Goal: Navigation & Orientation: Understand site structure

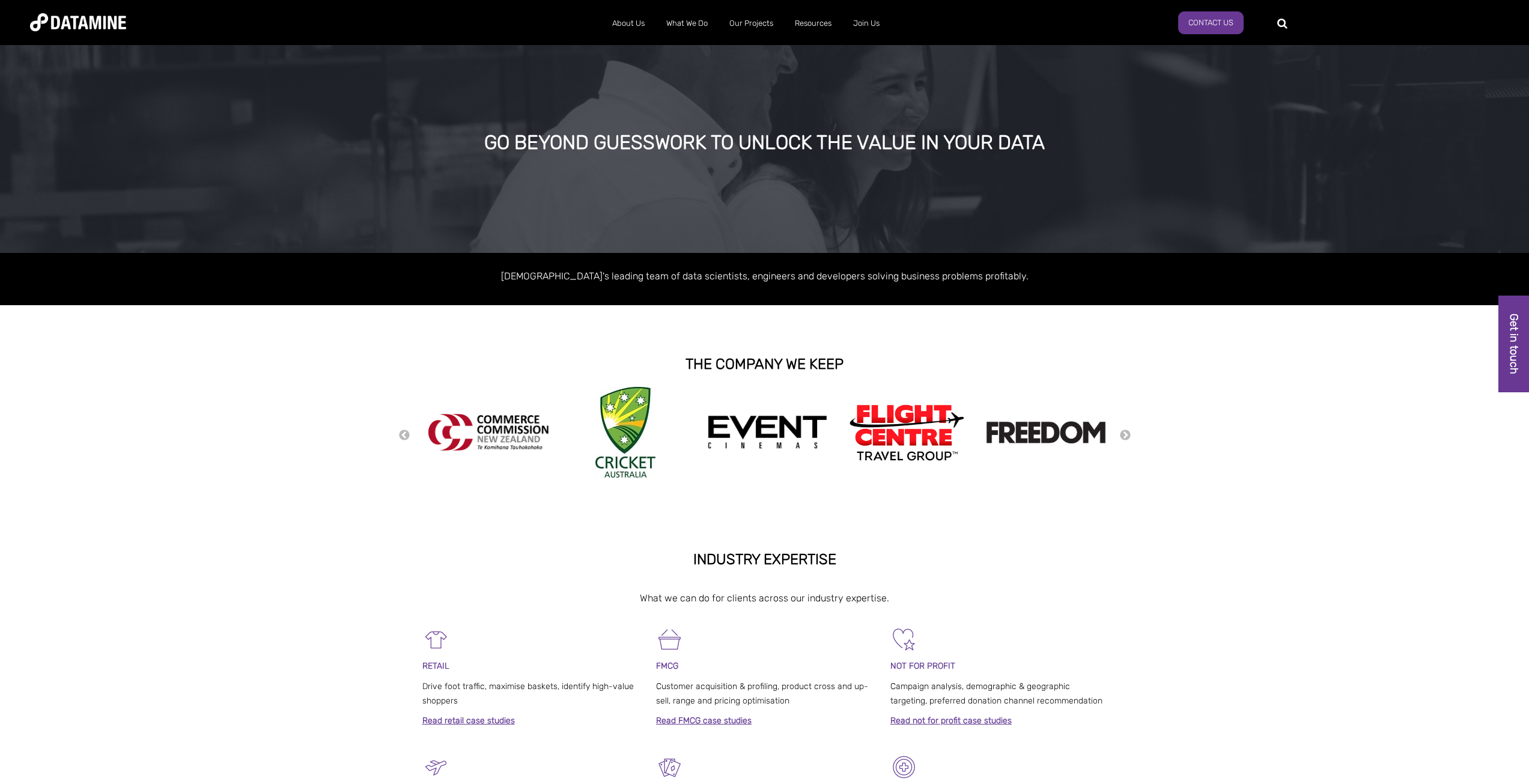
scroll to position [60, 0]
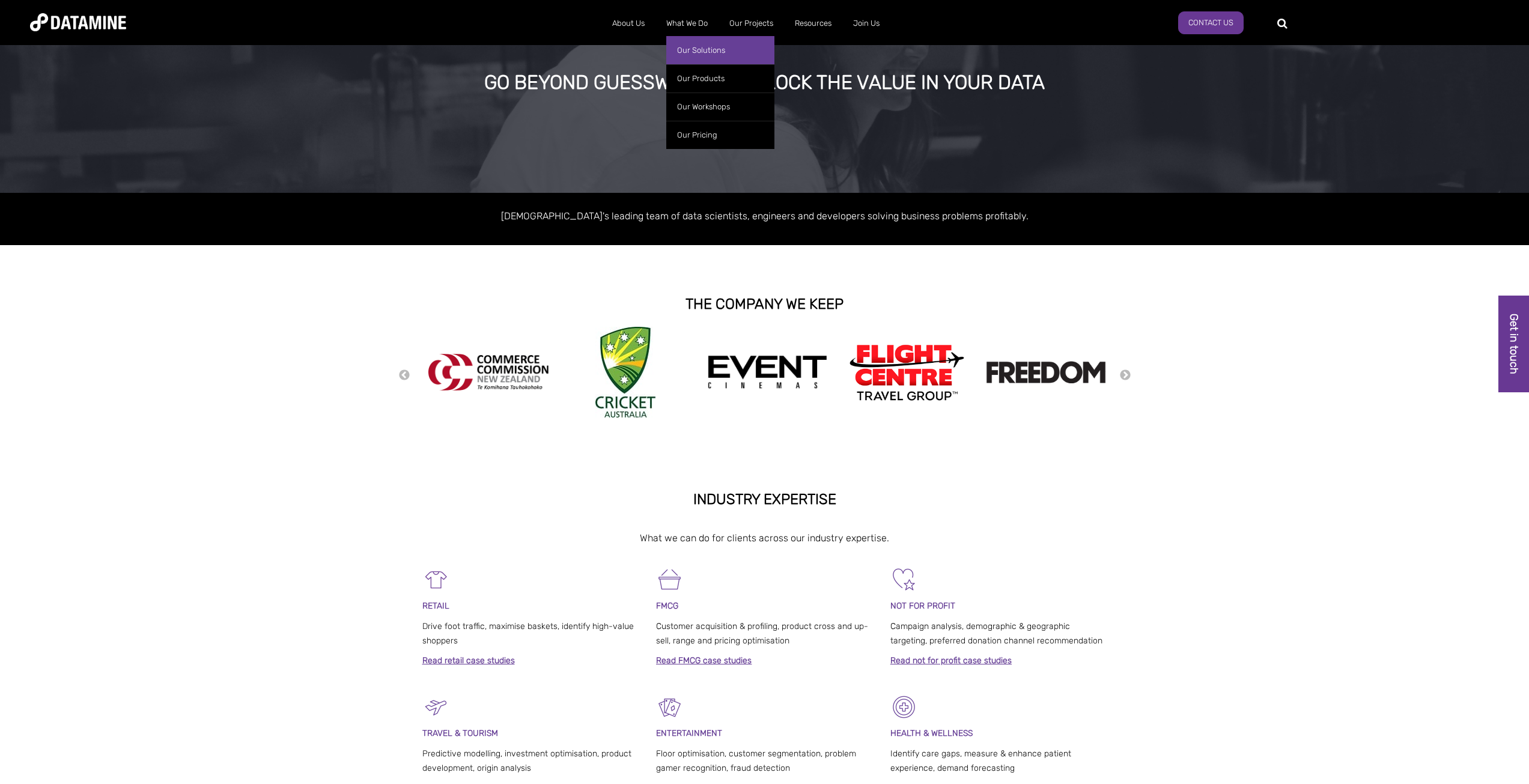
click at [686, 52] on link "Our Solutions" at bounding box center [720, 50] width 108 height 29
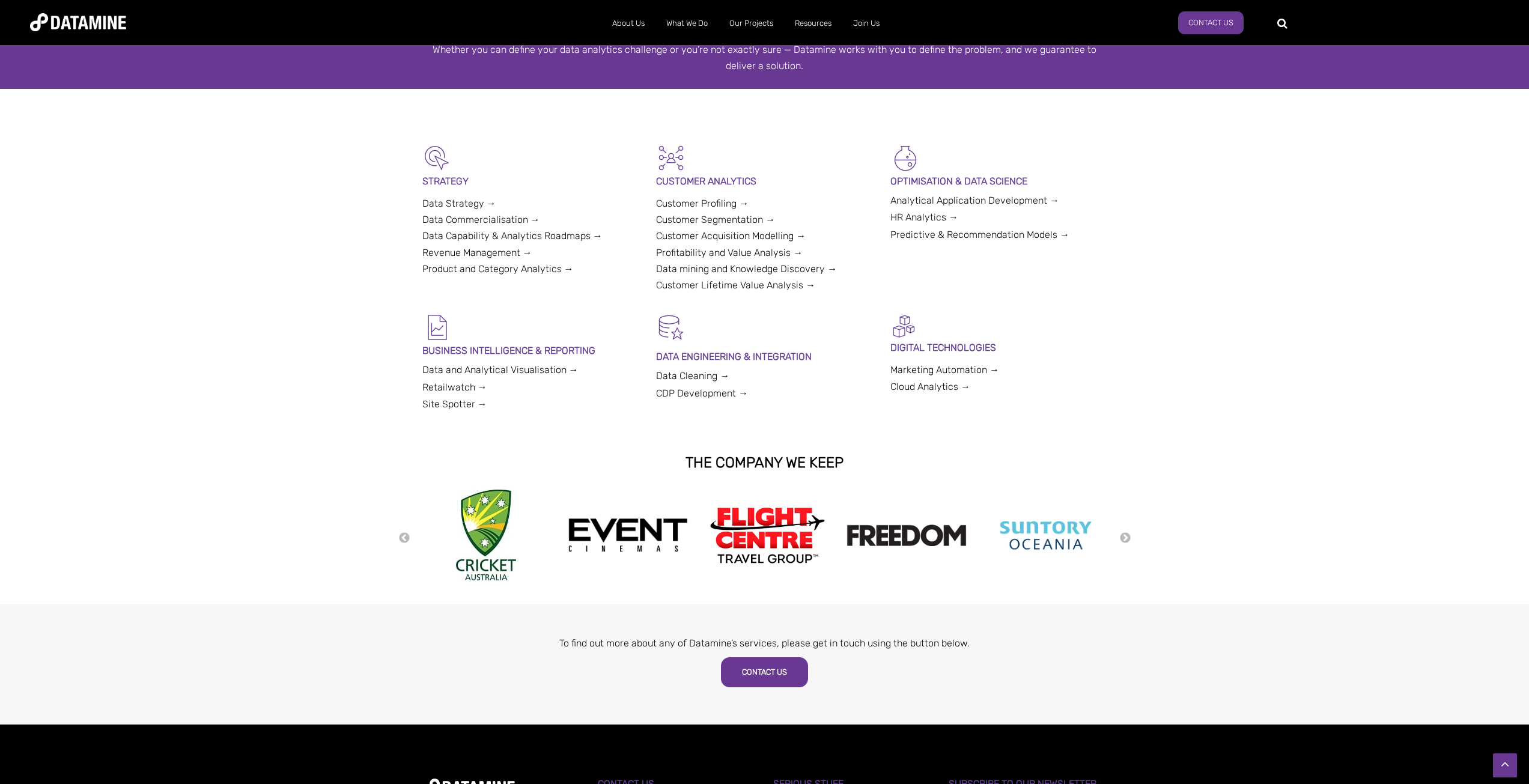
scroll to position [60, 0]
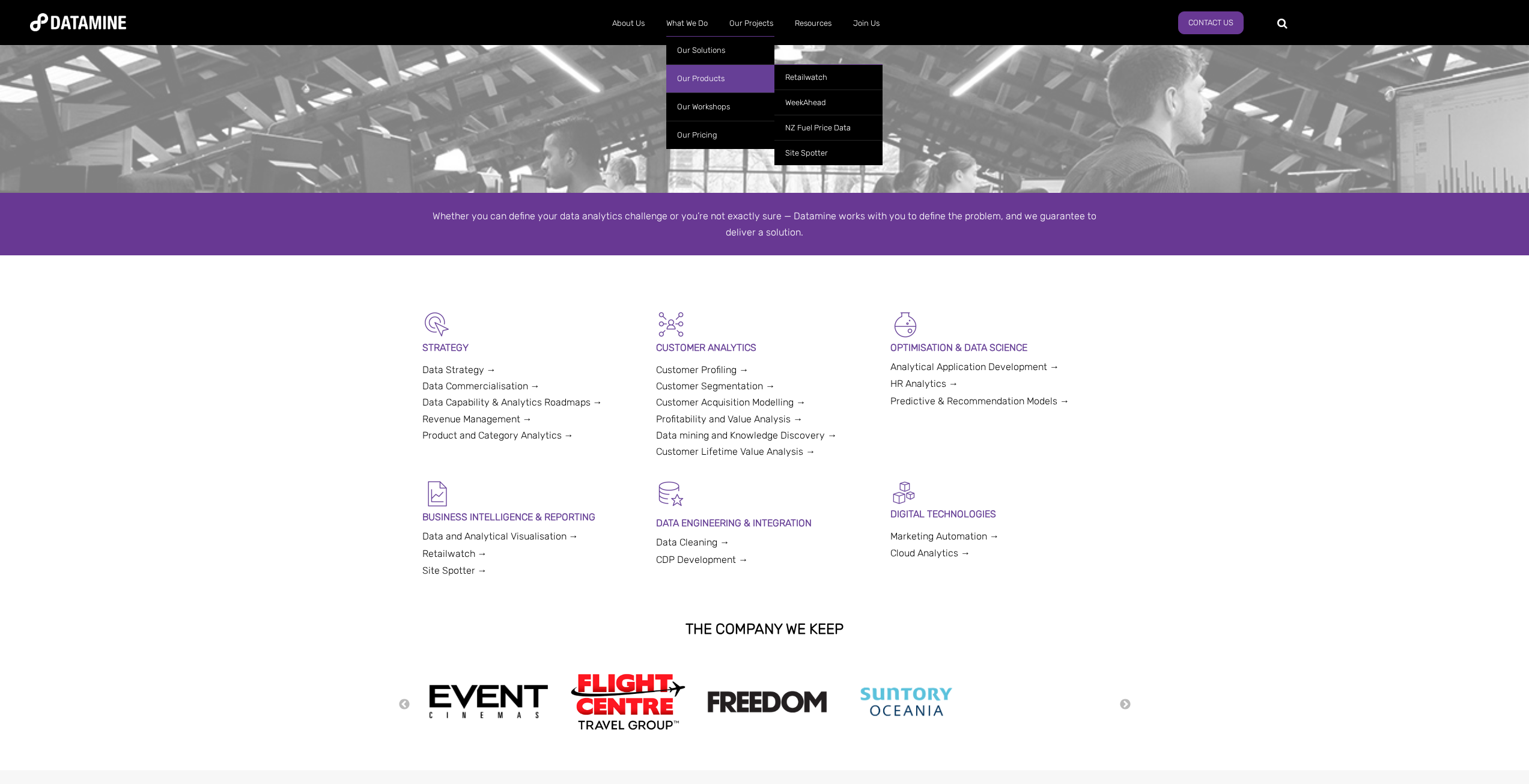
click at [690, 79] on link "Our Products" at bounding box center [720, 79] width 108 height 29
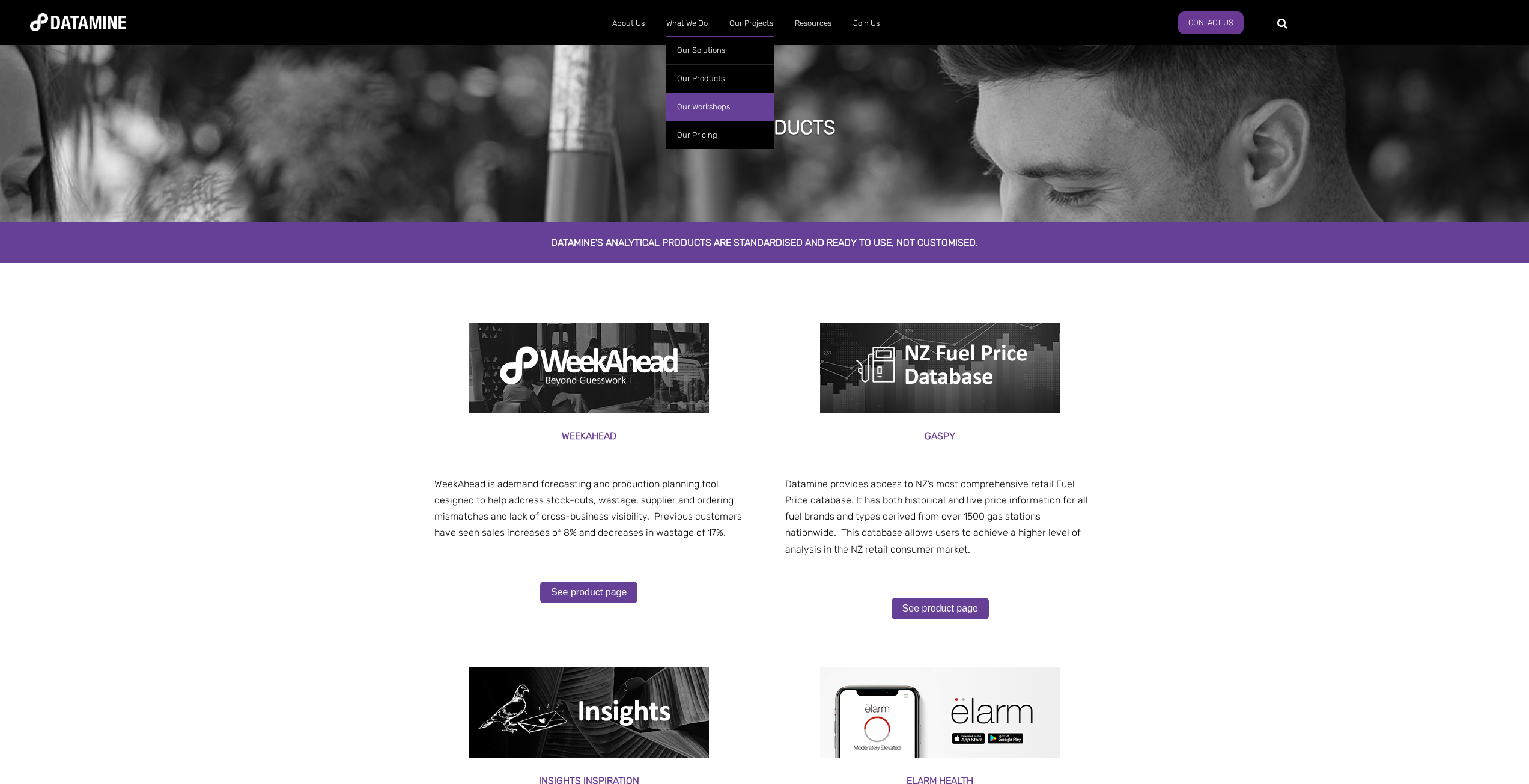
click at [687, 106] on link "Our Workshops" at bounding box center [720, 106] width 108 height 29
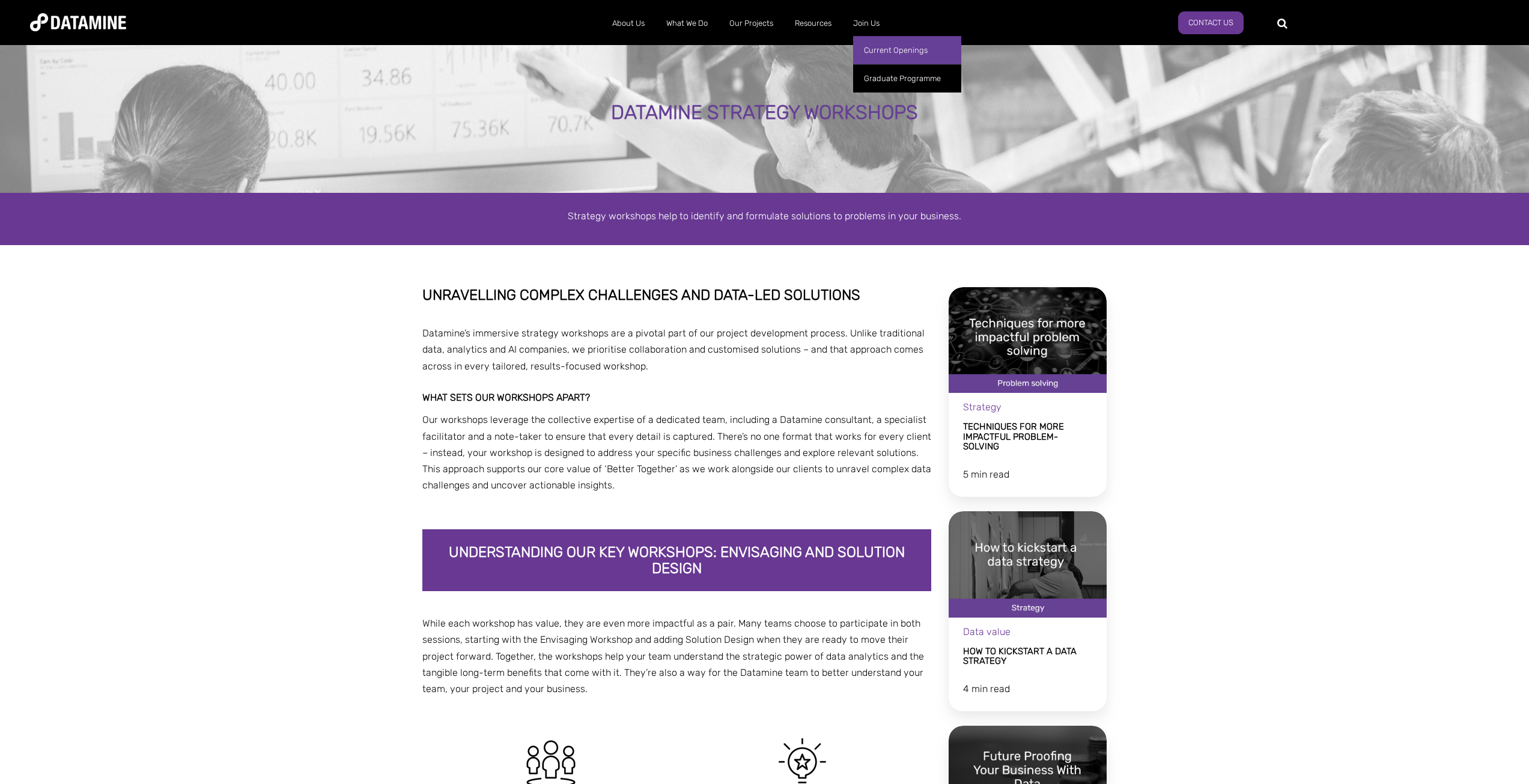
click at [874, 52] on link "Current Openings" at bounding box center [907, 50] width 108 height 29
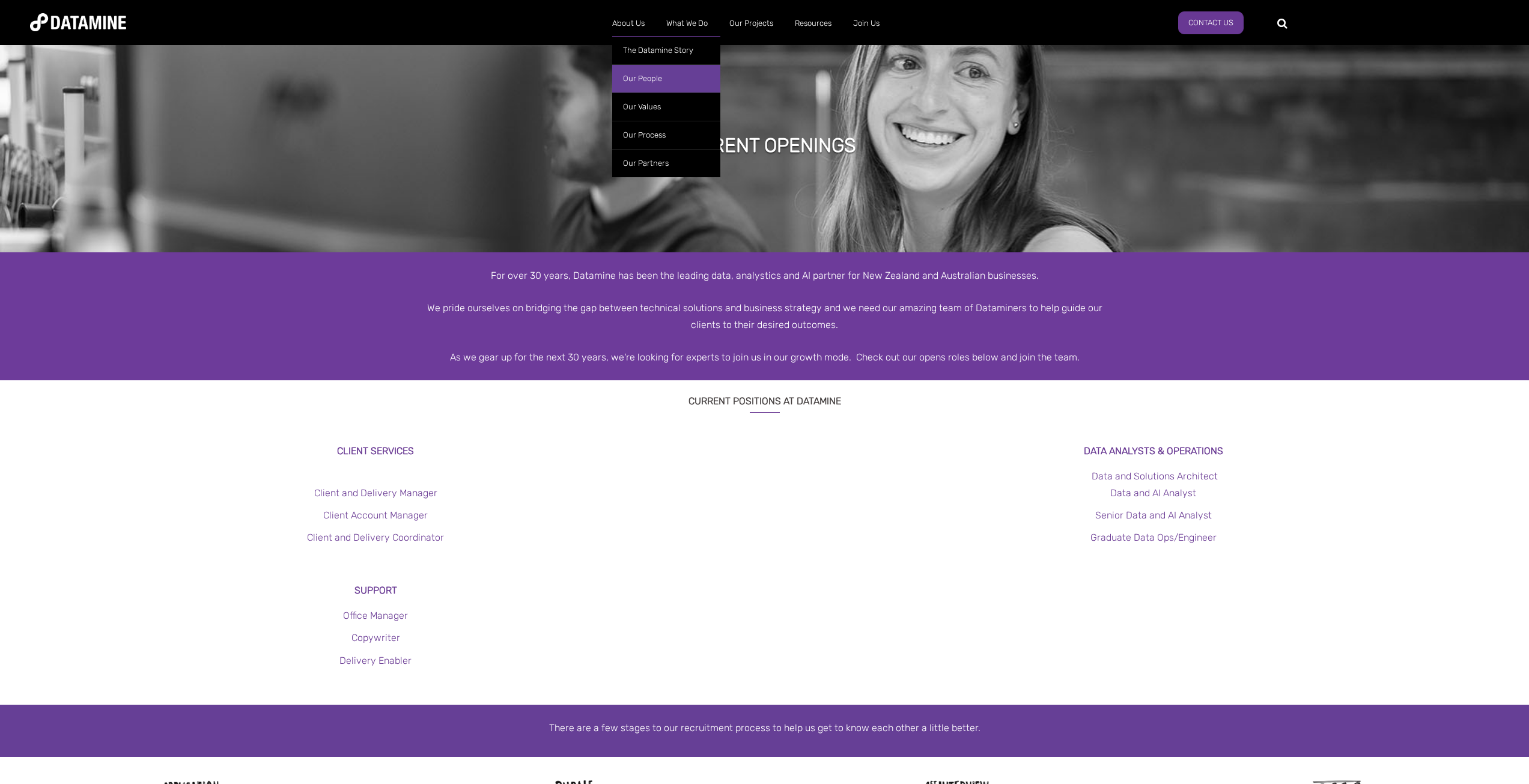
click at [633, 75] on link "Our People" at bounding box center [665, 79] width 108 height 29
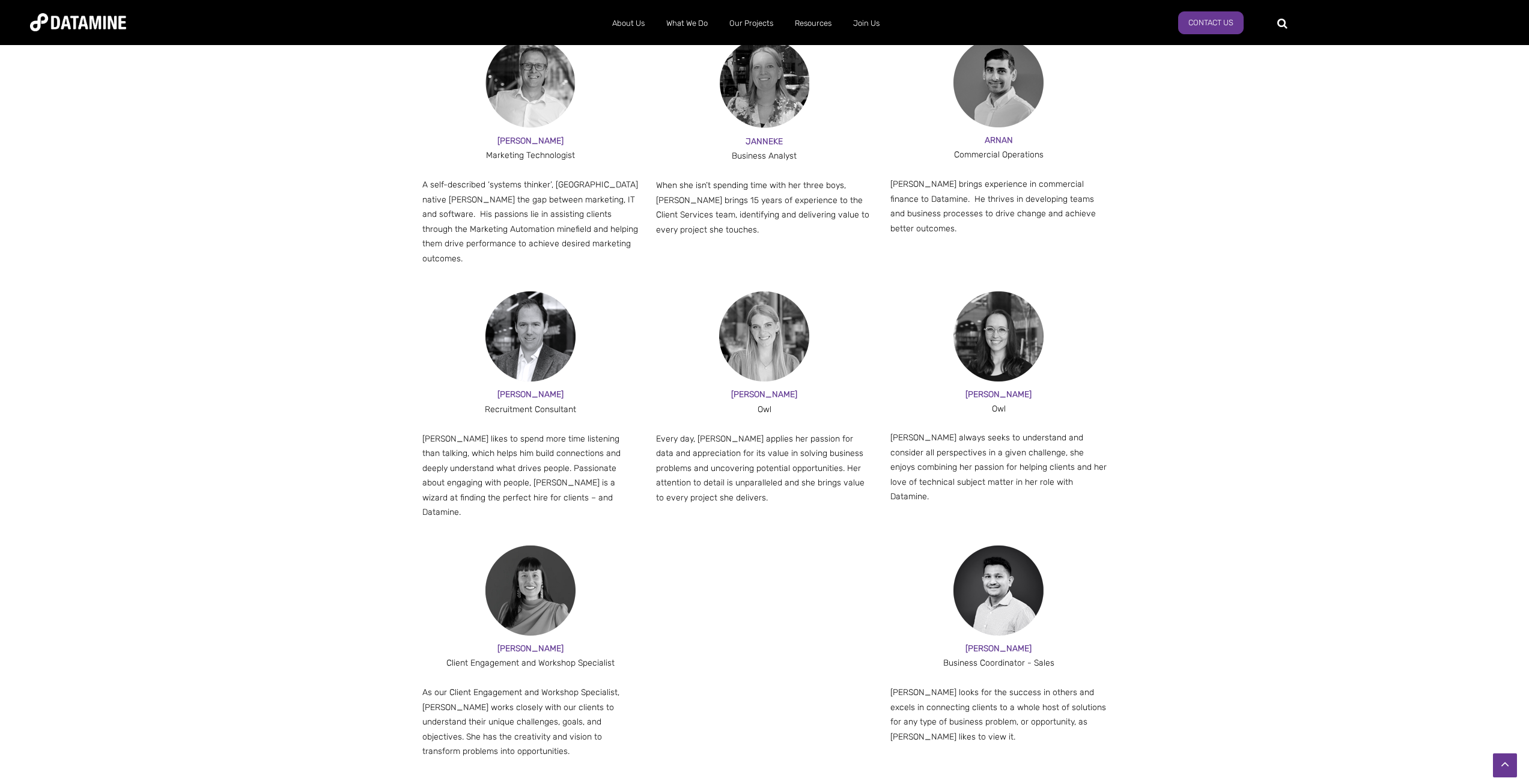
scroll to position [938, 0]
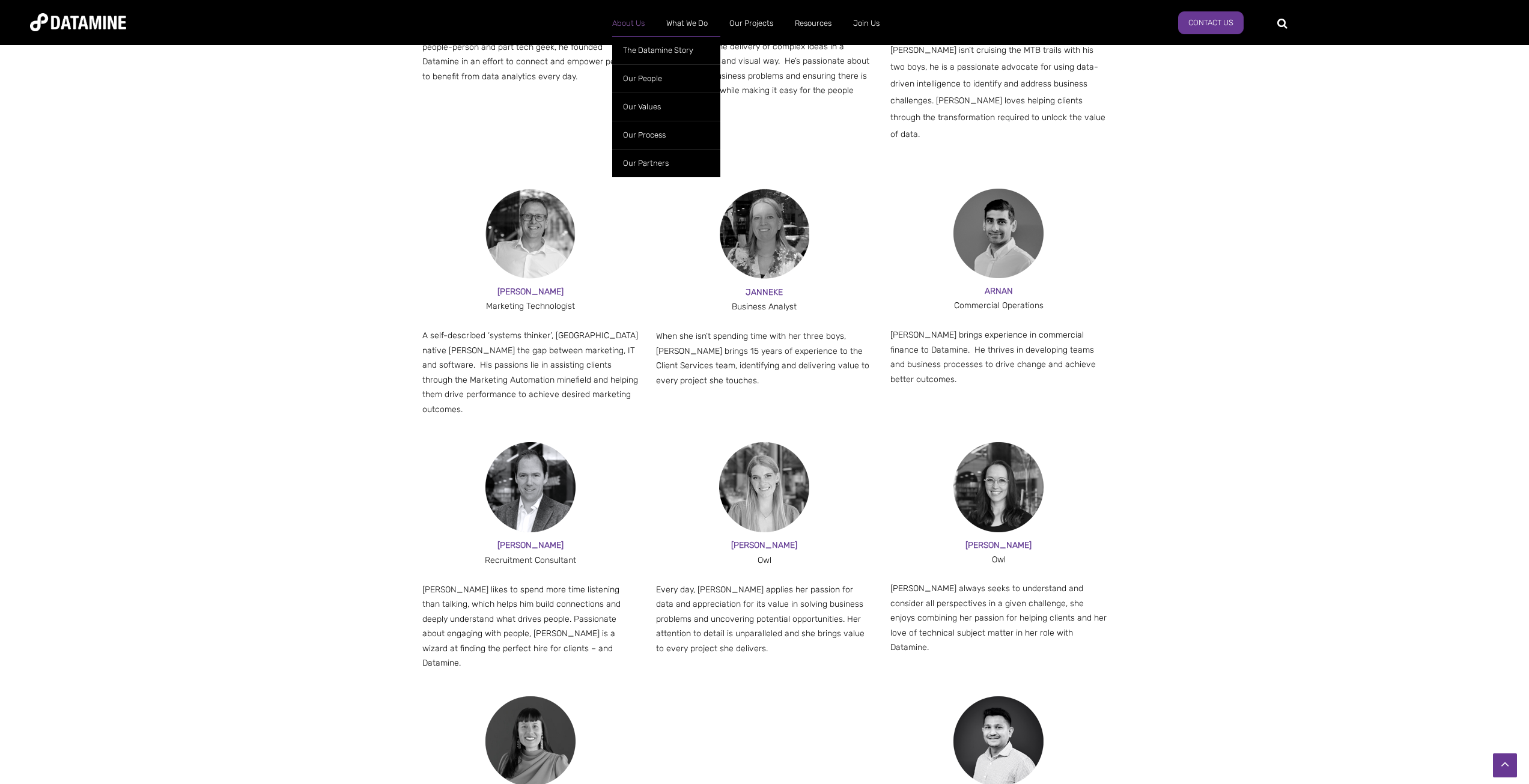
click at [630, 22] on link "About Us" at bounding box center [628, 24] width 54 height 31
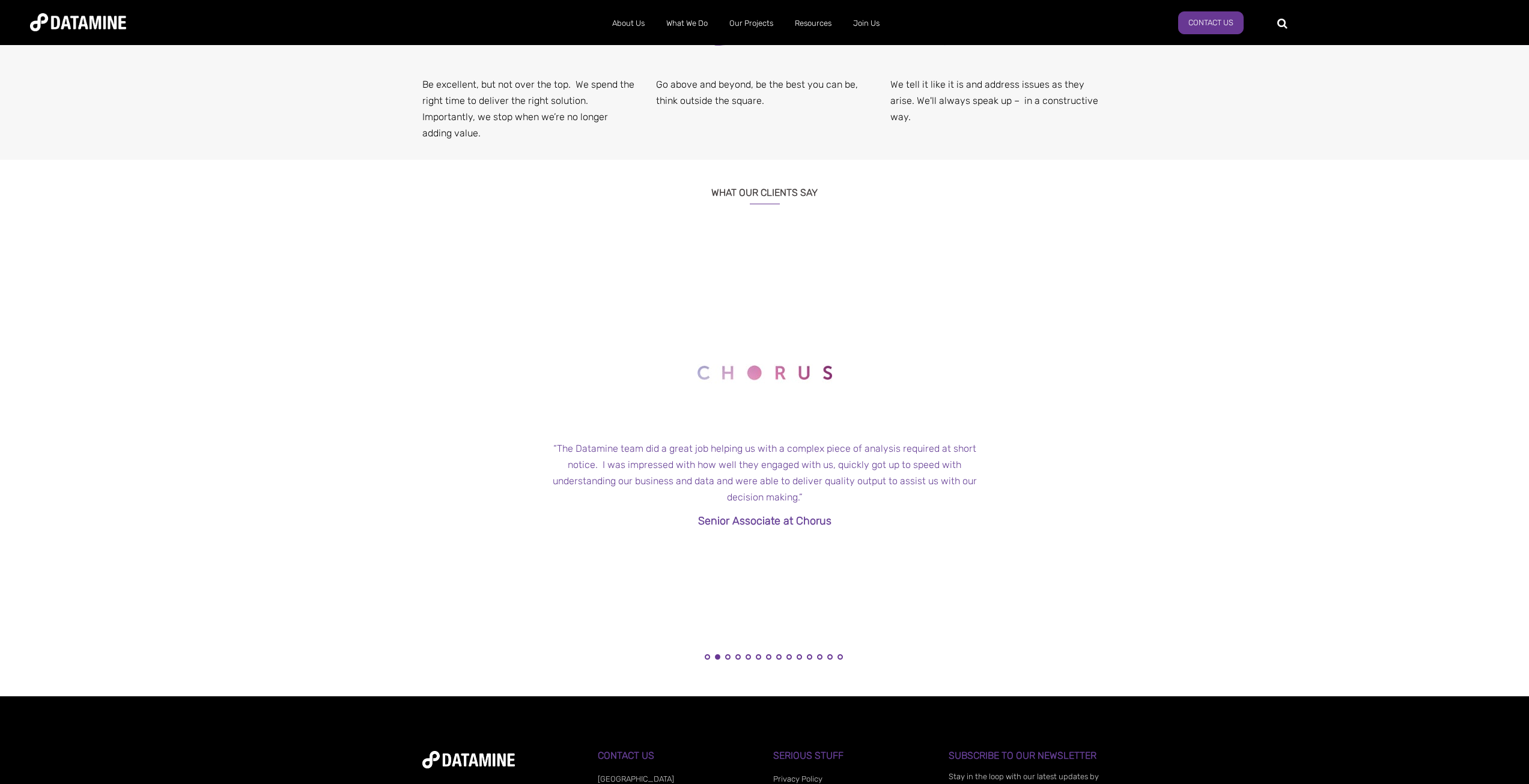
scroll to position [1021, 0]
click at [706, 657] on button "1" at bounding box center [708, 656] width 6 height 6
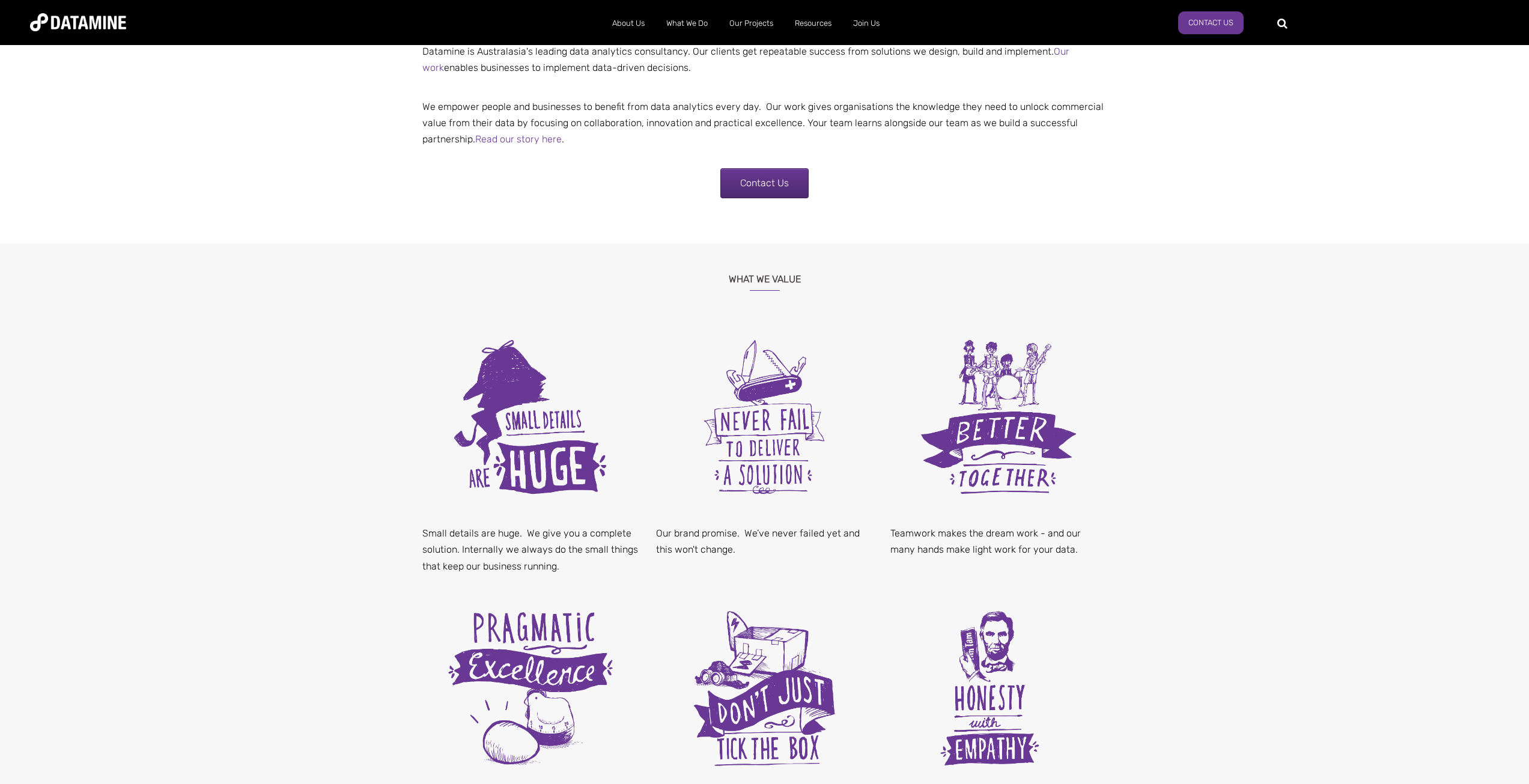
scroll to position [0, 0]
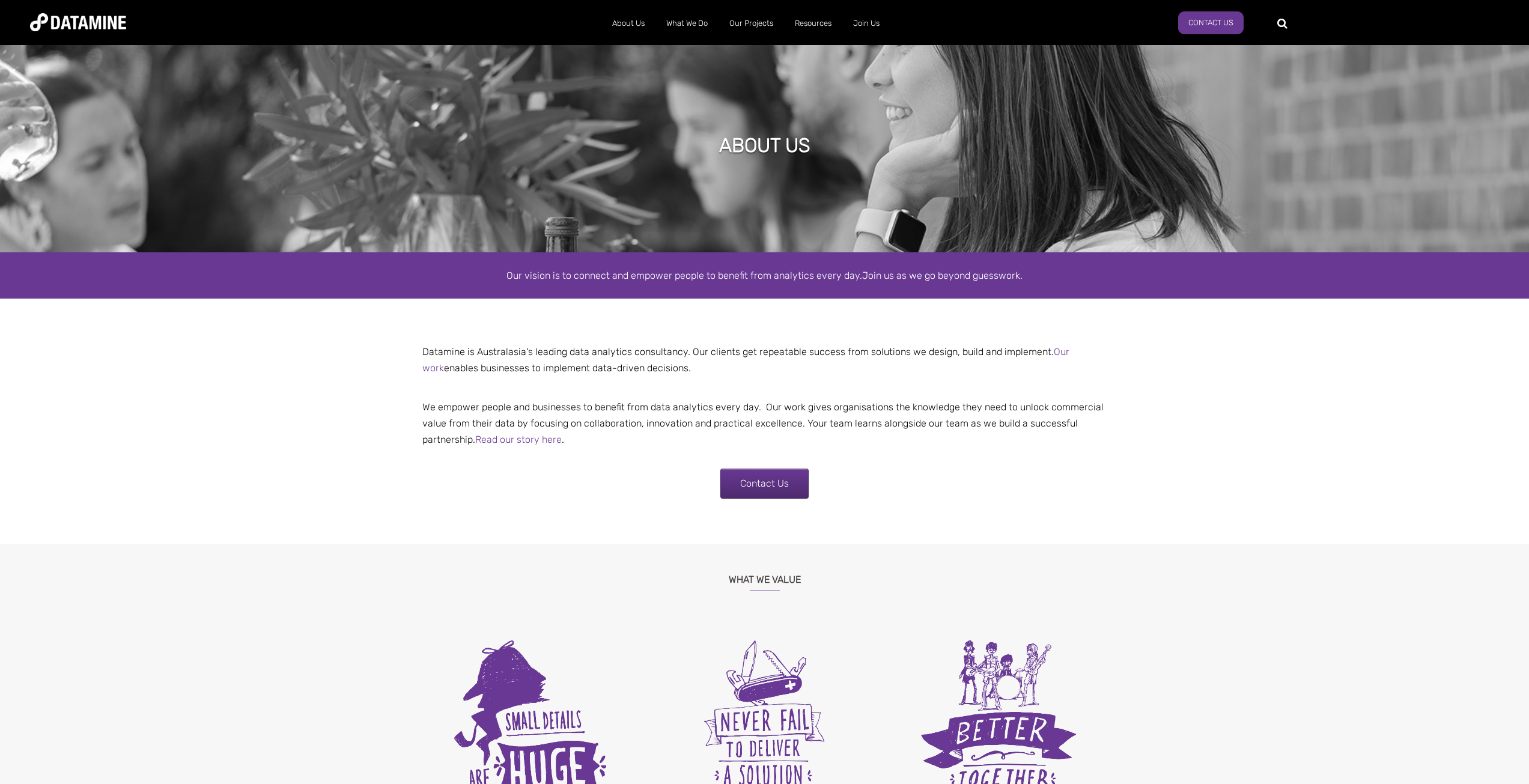
click at [61, 18] on img at bounding box center [78, 21] width 96 height 18
